Goal: Obtain resource: Download file/media

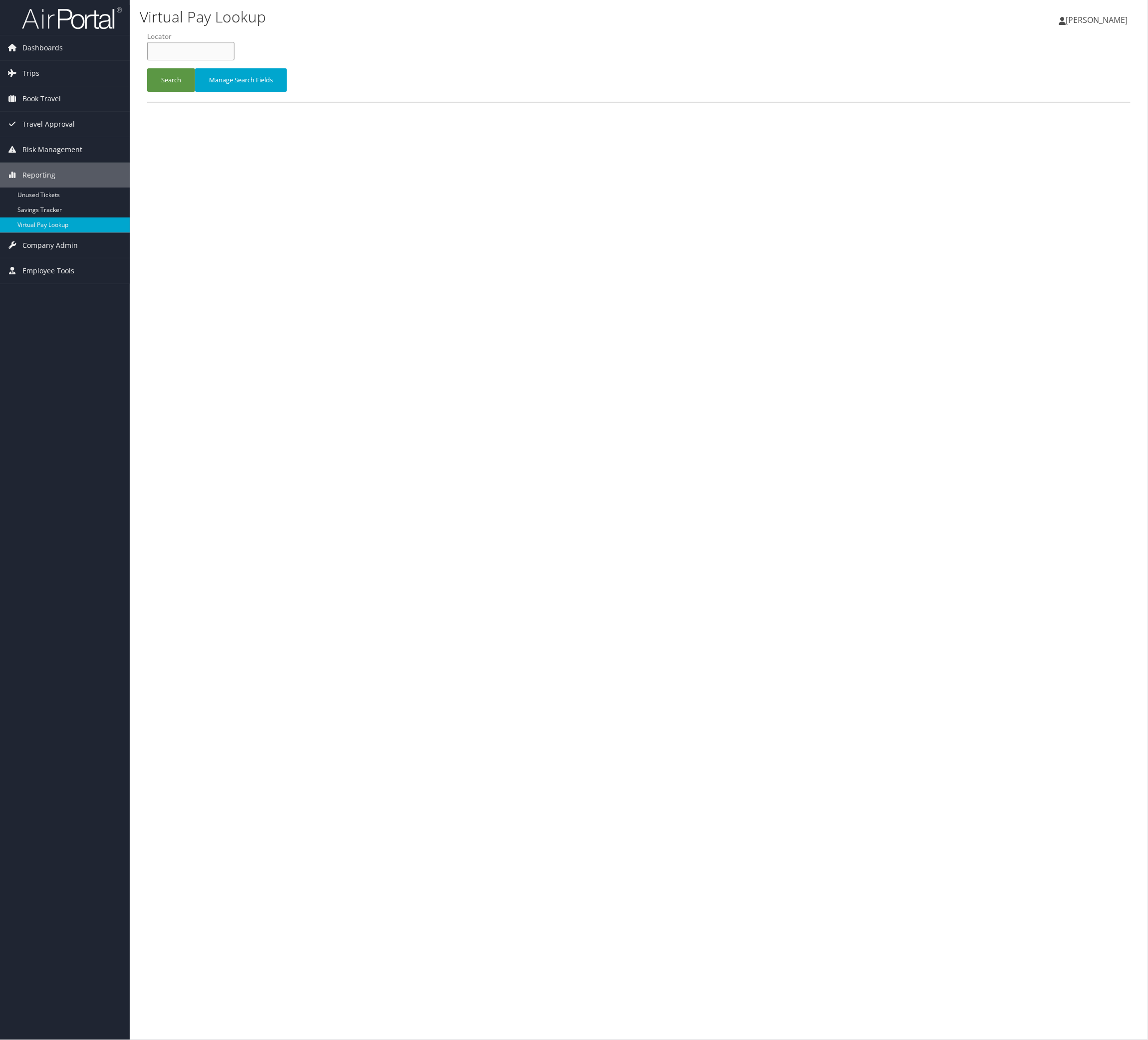
drag, startPoint x: 274, startPoint y: 60, endPoint x: 230, endPoint y: 87, distance: 51.6
click at [235, 60] on input "text" at bounding box center [190, 51] width 87 height 19
paste input "FVNJIZ"
type input "FVNJIZ"
click at [195, 92] on button "Search" at bounding box center [171, 80] width 48 height 24
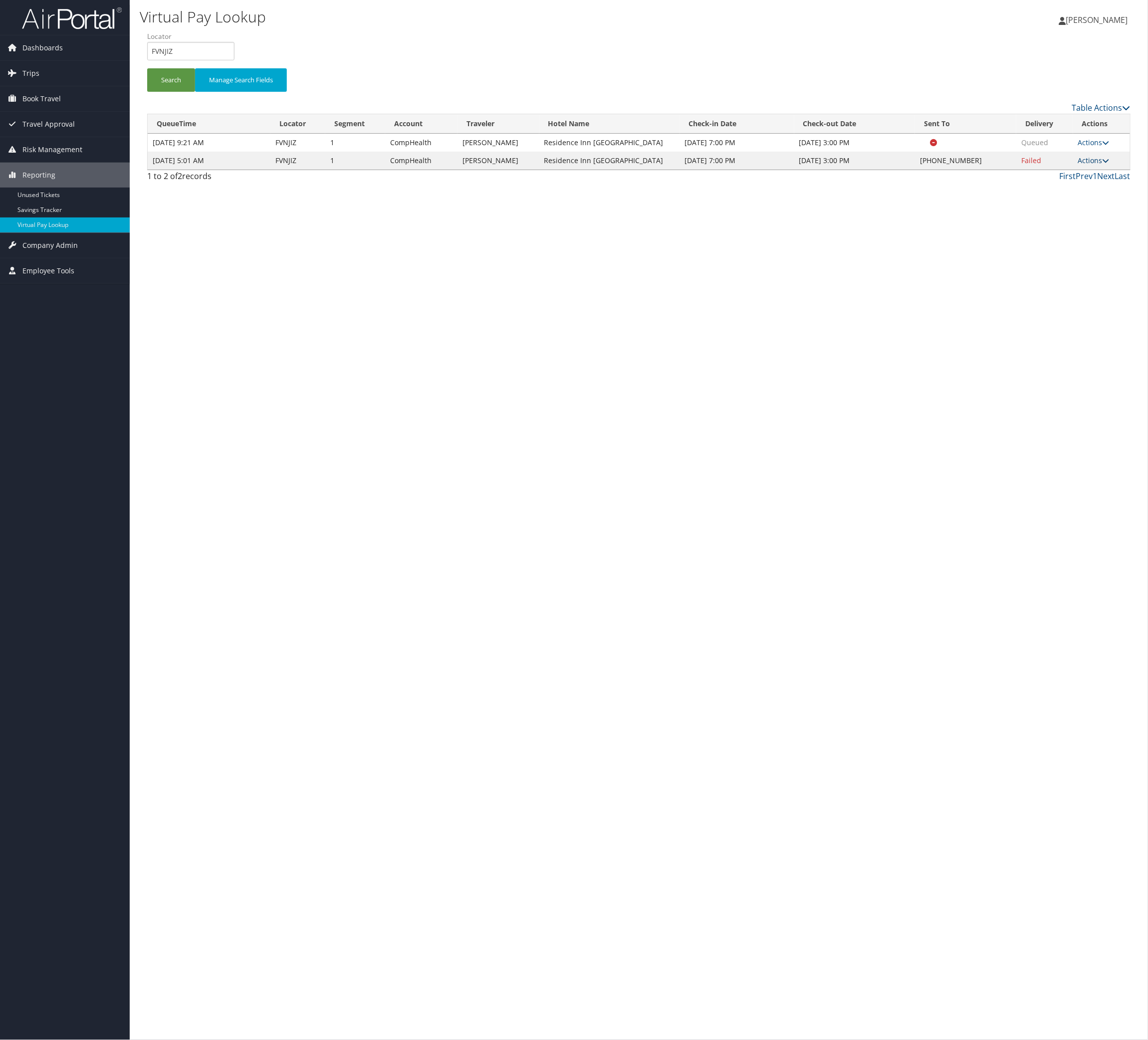
click at [1078, 165] on link "Actions" at bounding box center [1093, 161] width 31 height 10
click at [1045, 242] on link "Logs" at bounding box center [1025, 233] width 85 height 17
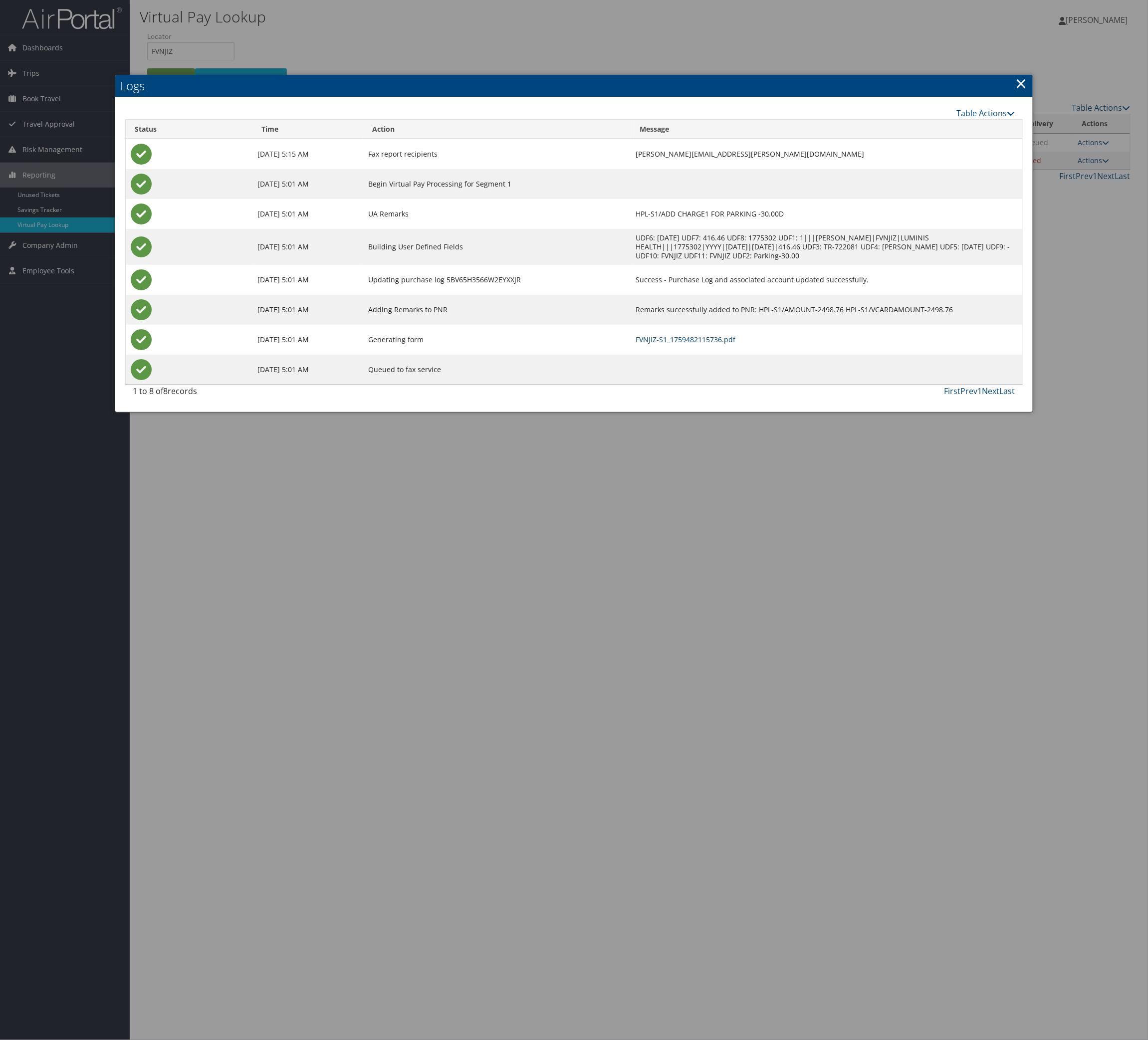
click at [714, 344] on link "FVNJIZ-S1_1759482115736.pdf" at bounding box center [686, 340] width 100 height 10
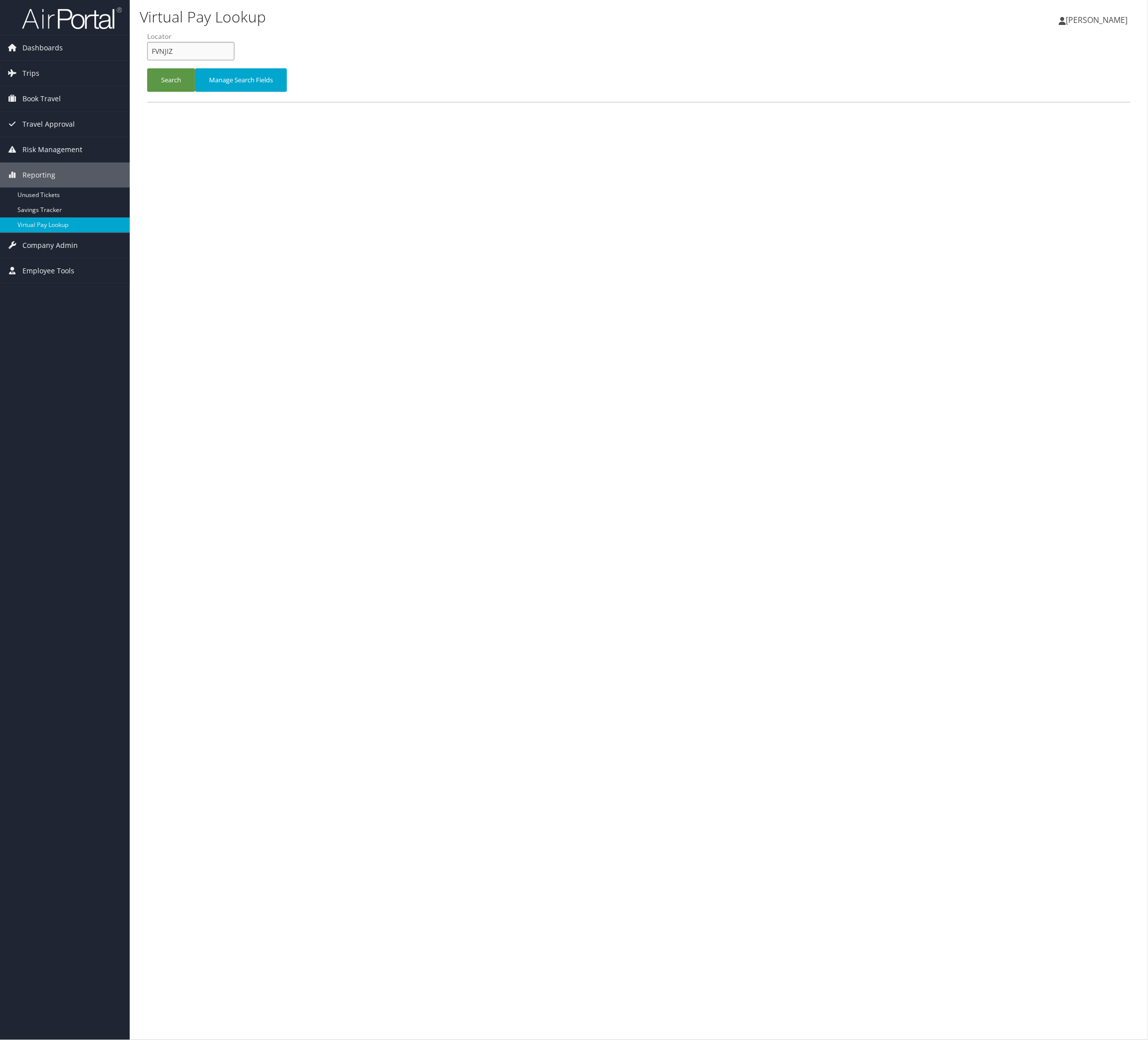
click at [233, 60] on input "FVNJIZ" at bounding box center [190, 51] width 87 height 19
drag, startPoint x: 233, startPoint y: 76, endPoint x: 209, endPoint y: 105, distance: 37.6
click at [232, 60] on input "FVNJIZ" at bounding box center [190, 51] width 87 height 19
paste input "JOZPXT"
type input "JOZPXT"
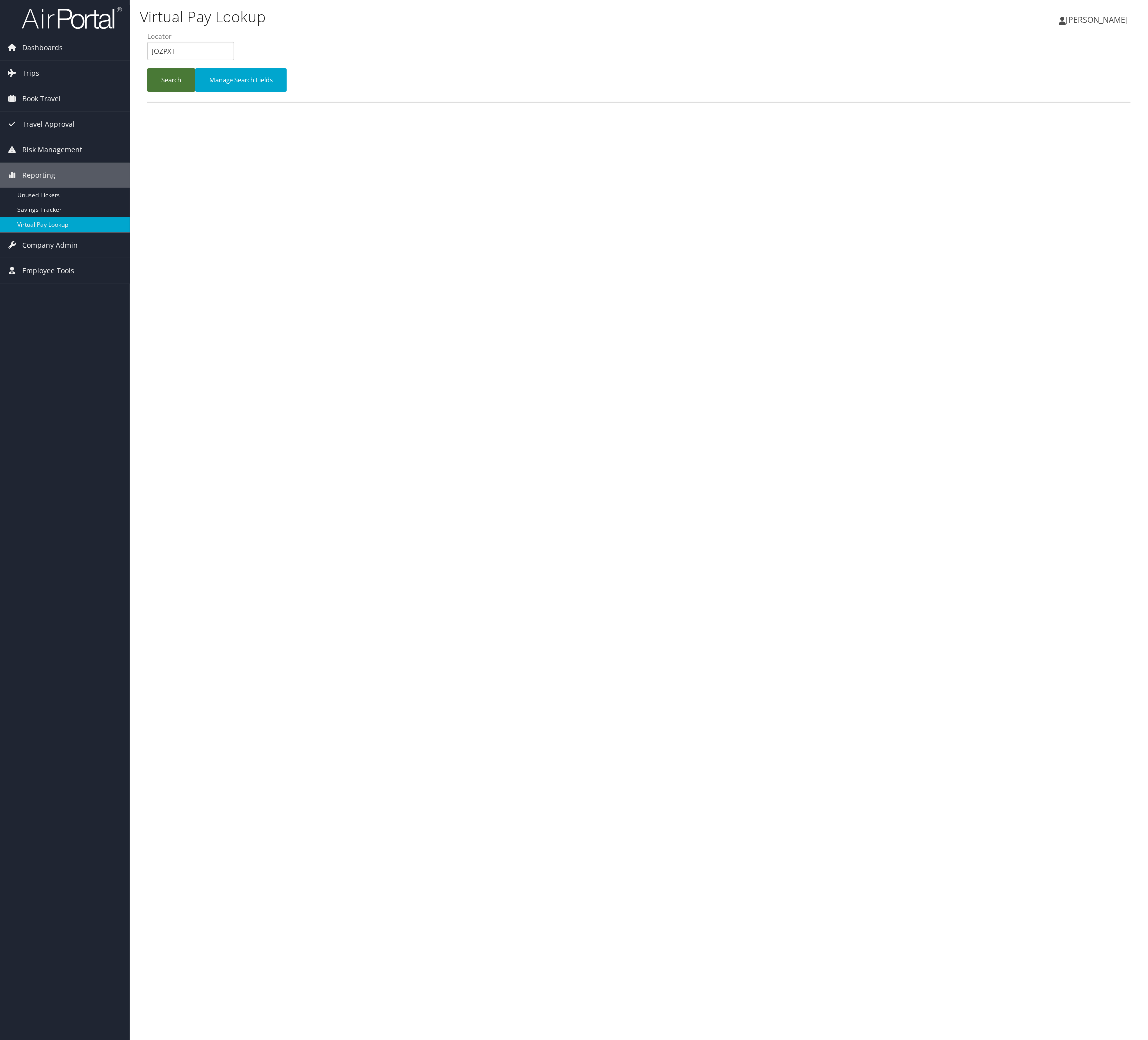
click at [195, 92] on button "Search" at bounding box center [171, 80] width 48 height 24
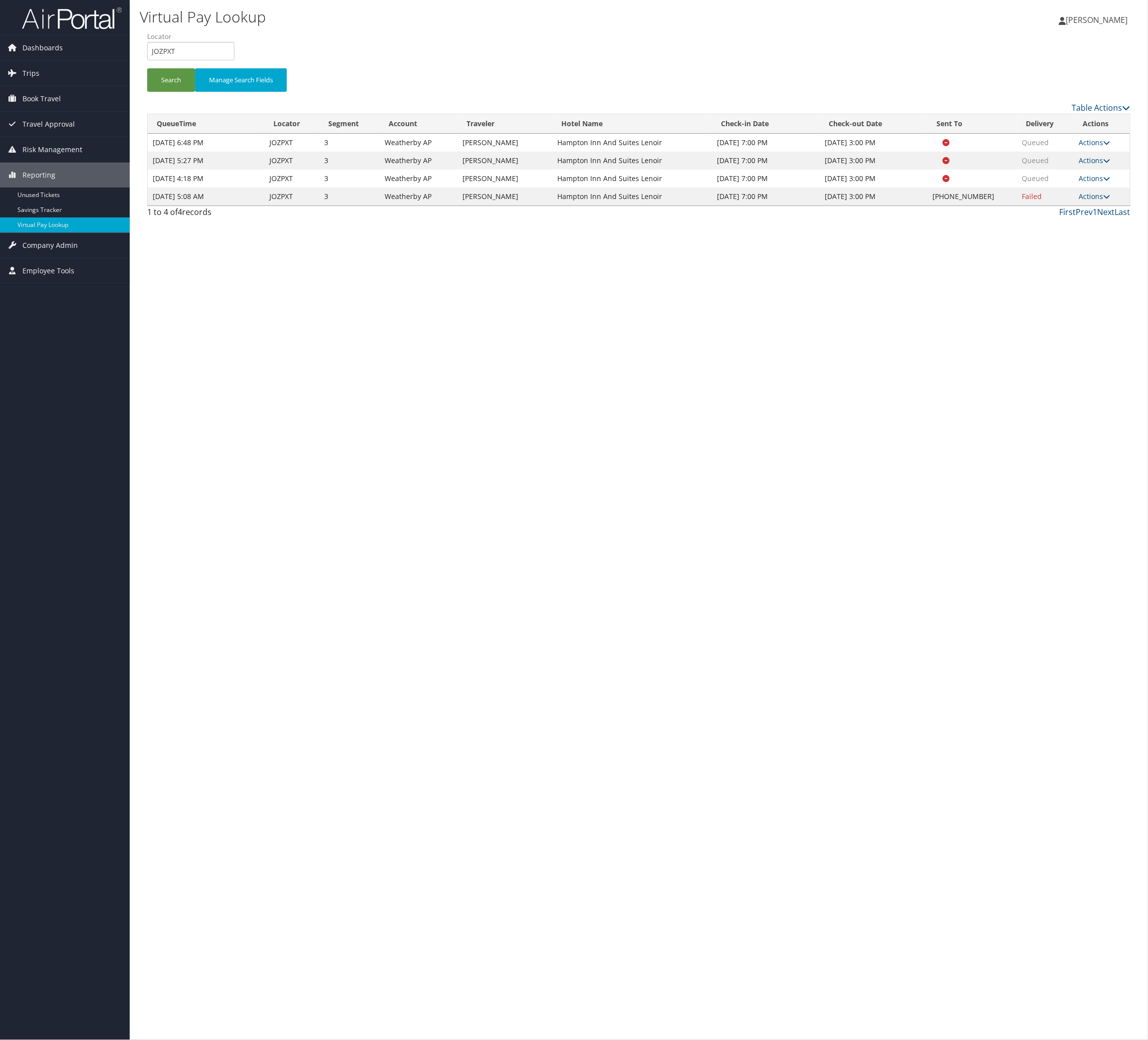
drag, startPoint x: 1086, startPoint y: 335, endPoint x: 1084, endPoint y: 344, distance: 9.2
click at [1086, 201] on link "Actions" at bounding box center [1095, 196] width 31 height 10
click at [1067, 323] on link "Logs" at bounding box center [1025, 314] width 85 height 17
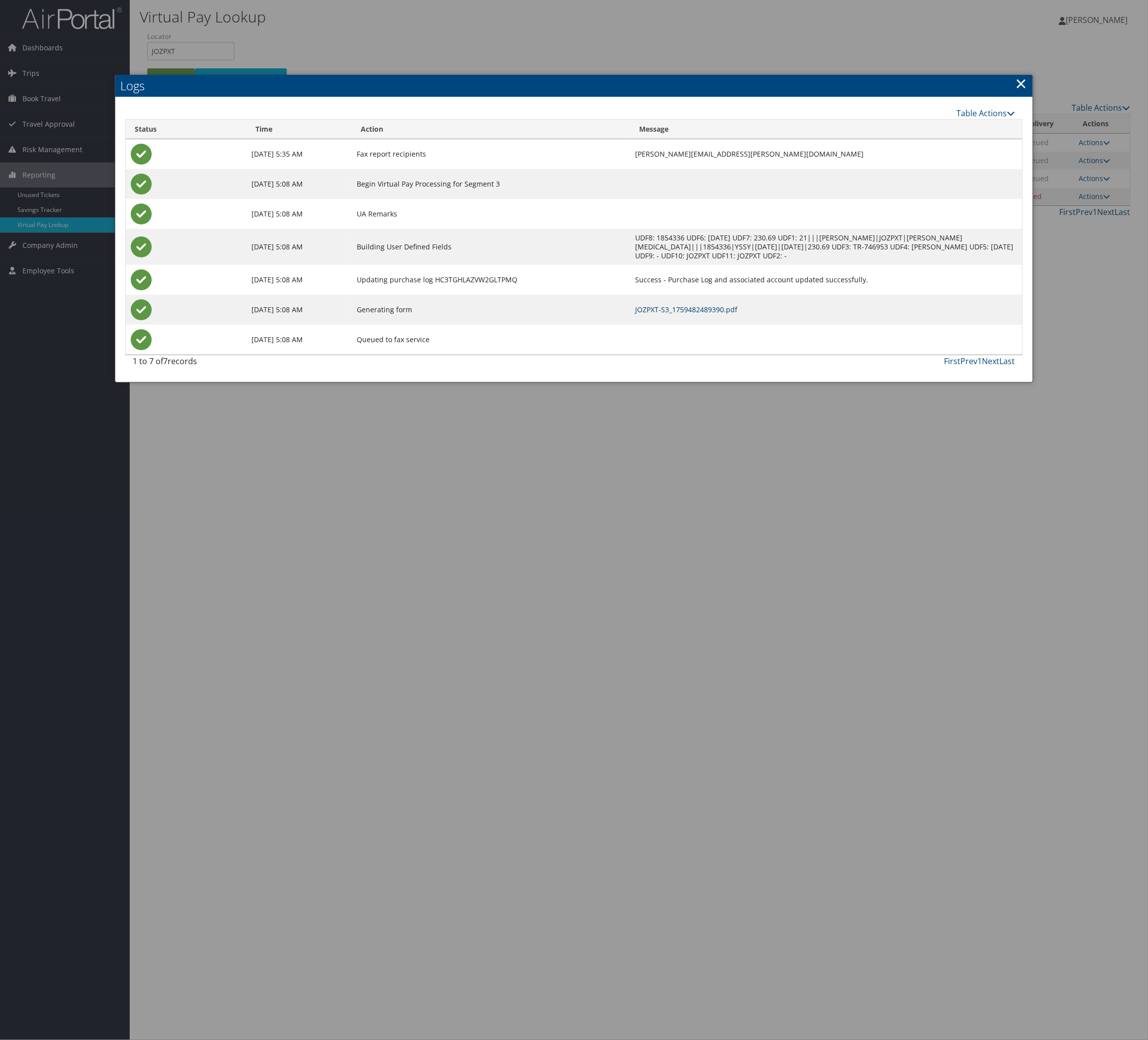
click at [738, 315] on link "JOZPXT-S3_1759482489390.pdf" at bounding box center [686, 310] width 102 height 10
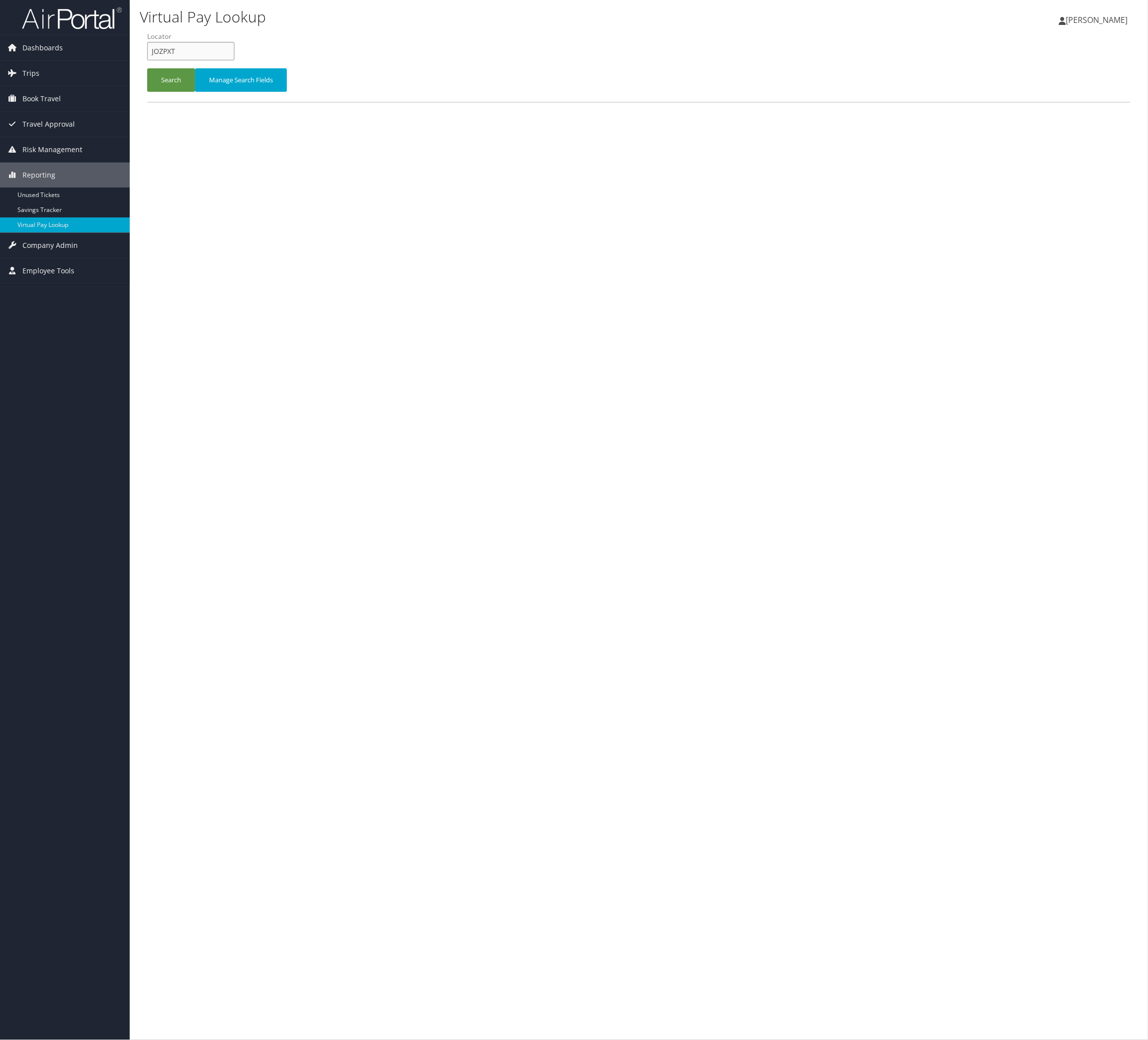
drag, startPoint x: 207, startPoint y: 63, endPoint x: 206, endPoint y: 69, distance: 6.1
click at [207, 60] on input "JOZPXT" at bounding box center [190, 51] width 87 height 19
click at [206, 60] on input "JOZPXT" at bounding box center [190, 51] width 87 height 19
click at [199, 60] on input "JOZPXT" at bounding box center [190, 51] width 87 height 19
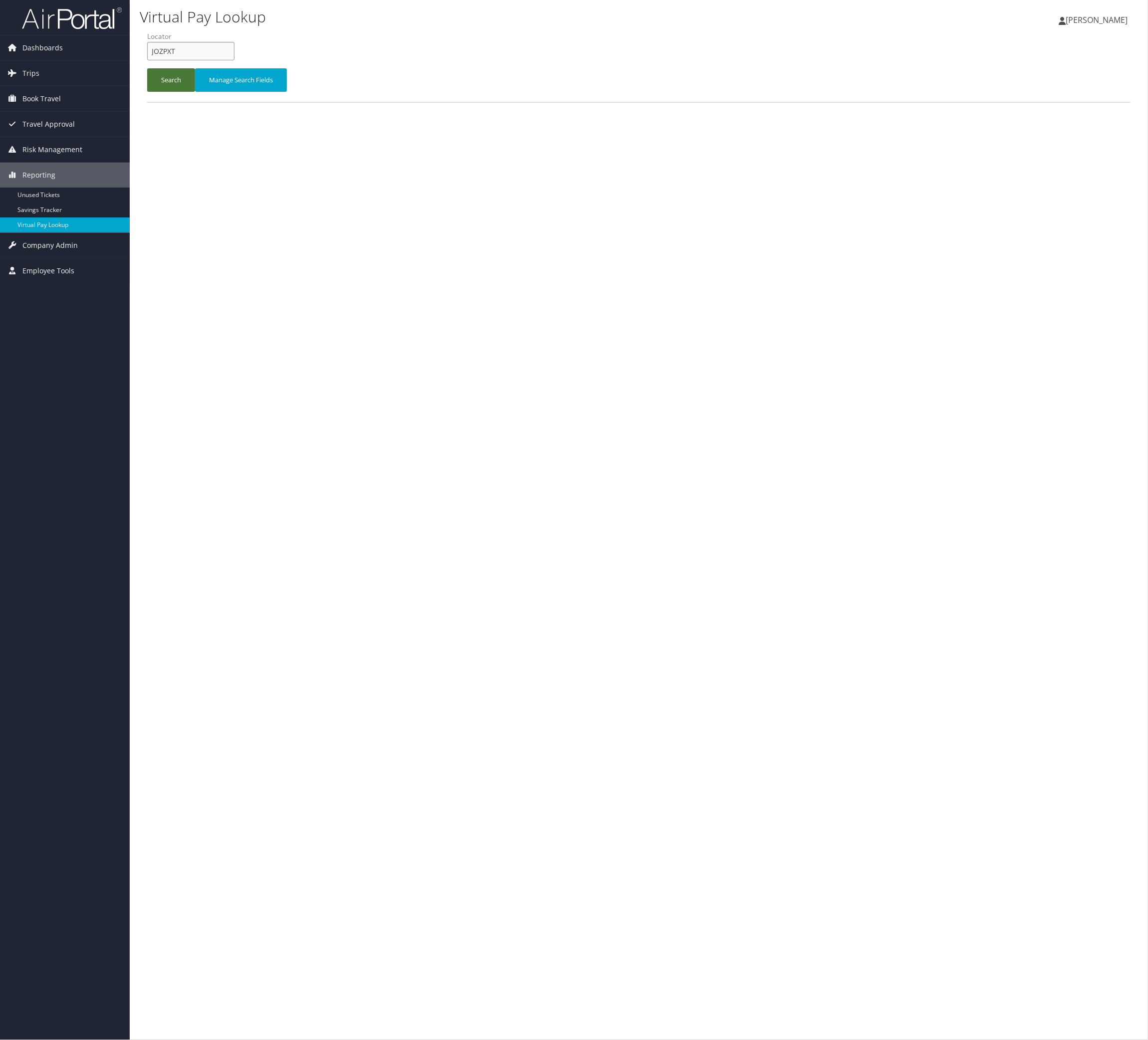
paste input "SQJBKD"
type input "SQJBKD"
click at [181, 92] on button "Search" at bounding box center [171, 80] width 48 height 24
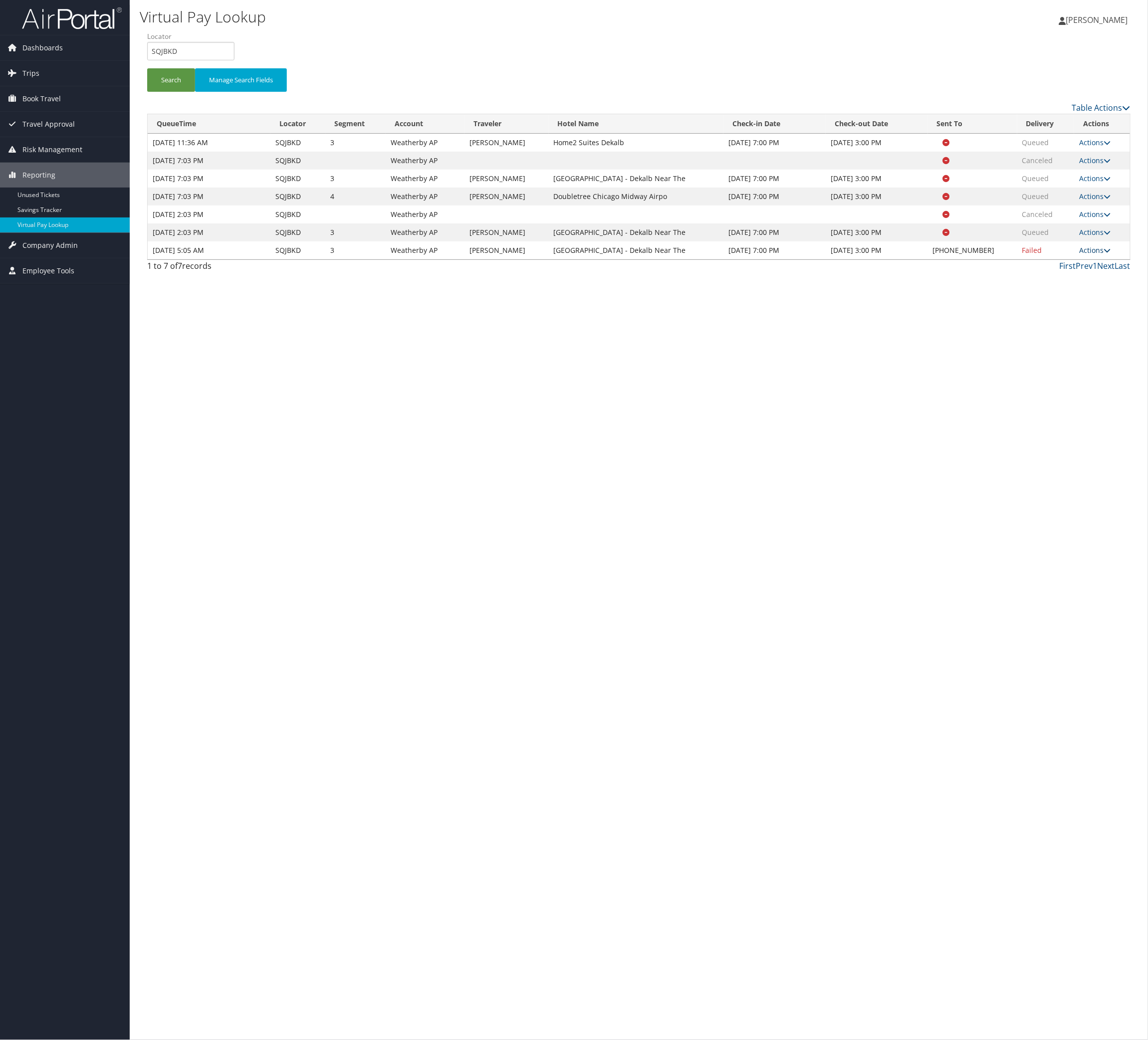
click at [1093, 255] on link "Actions" at bounding box center [1095, 250] width 31 height 10
click at [1052, 458] on link "Logs" at bounding box center [1025, 449] width 85 height 17
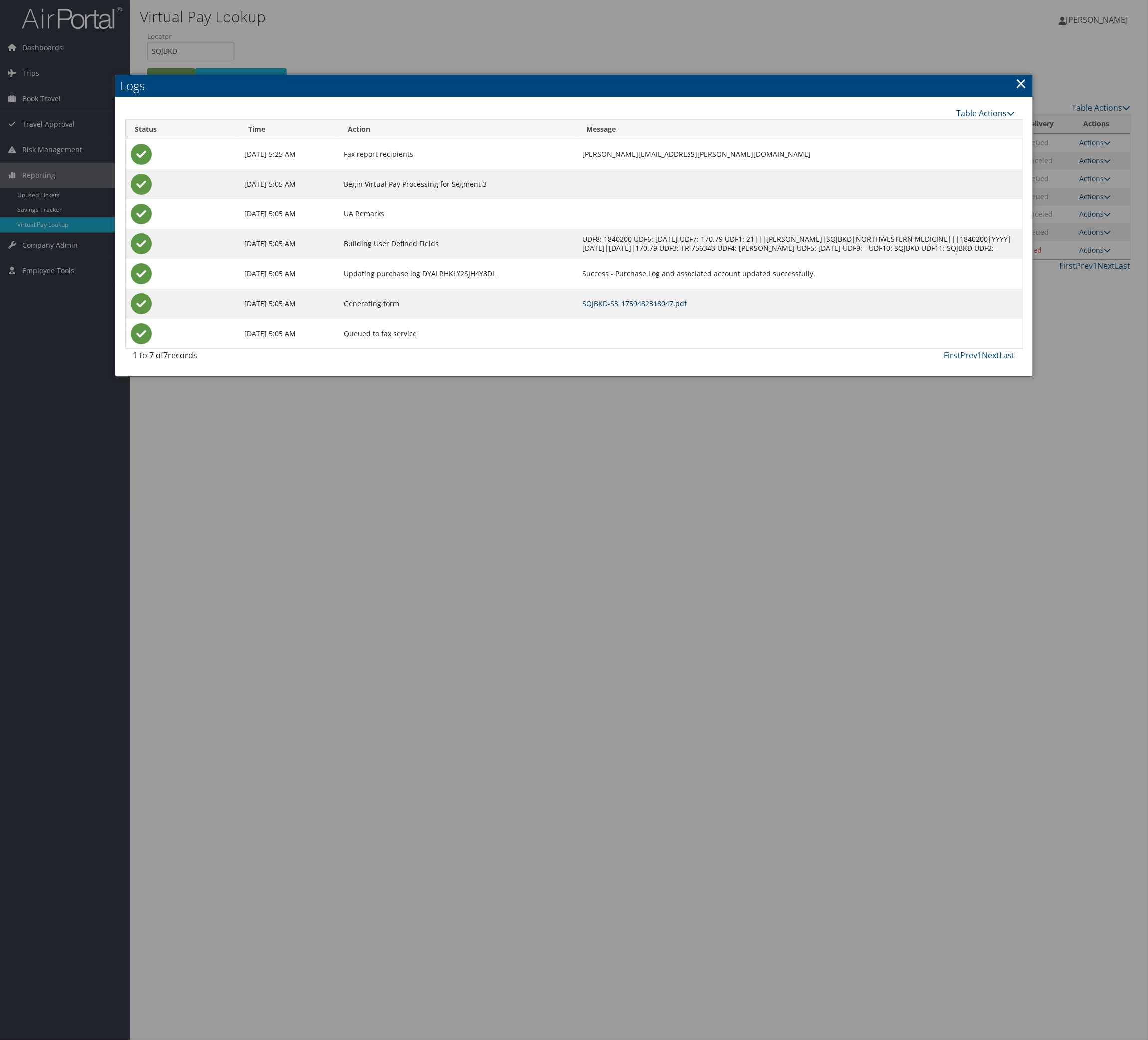
click at [687, 308] on link "SQJBKD-S3_1759482318047.pdf" at bounding box center [635, 304] width 105 height 10
